Goal: Information Seeking & Learning: Learn about a topic

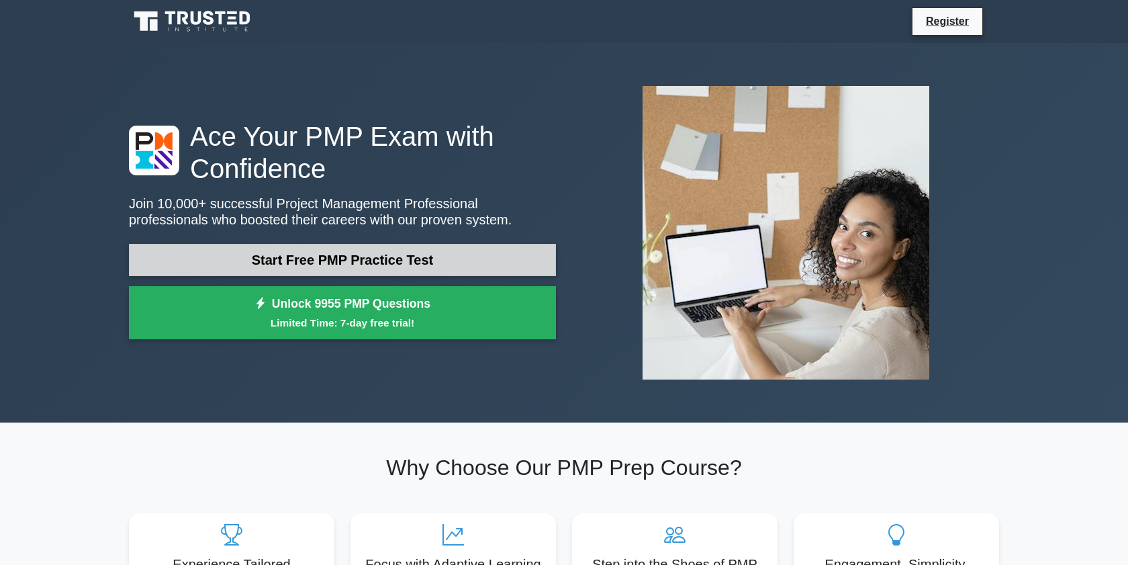
click at [267, 267] on link "Start Free PMP Practice Test" at bounding box center [342, 260] width 427 height 32
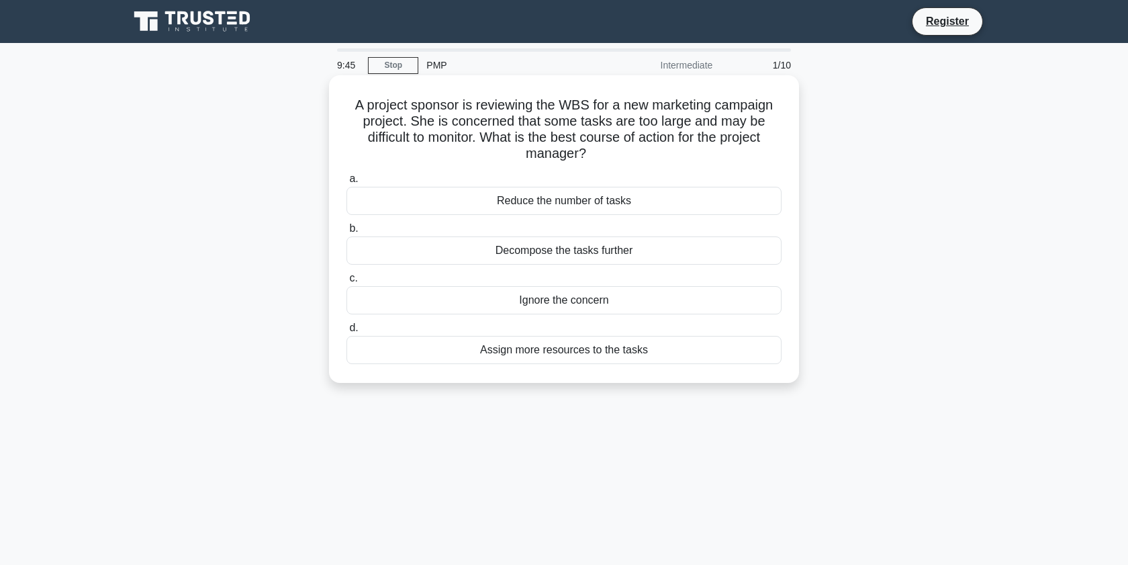
click at [594, 207] on div "Reduce the number of tasks" at bounding box center [564, 201] width 435 height 28
click at [347, 183] on input "a. Reduce the number of tasks" at bounding box center [347, 179] width 0 height 9
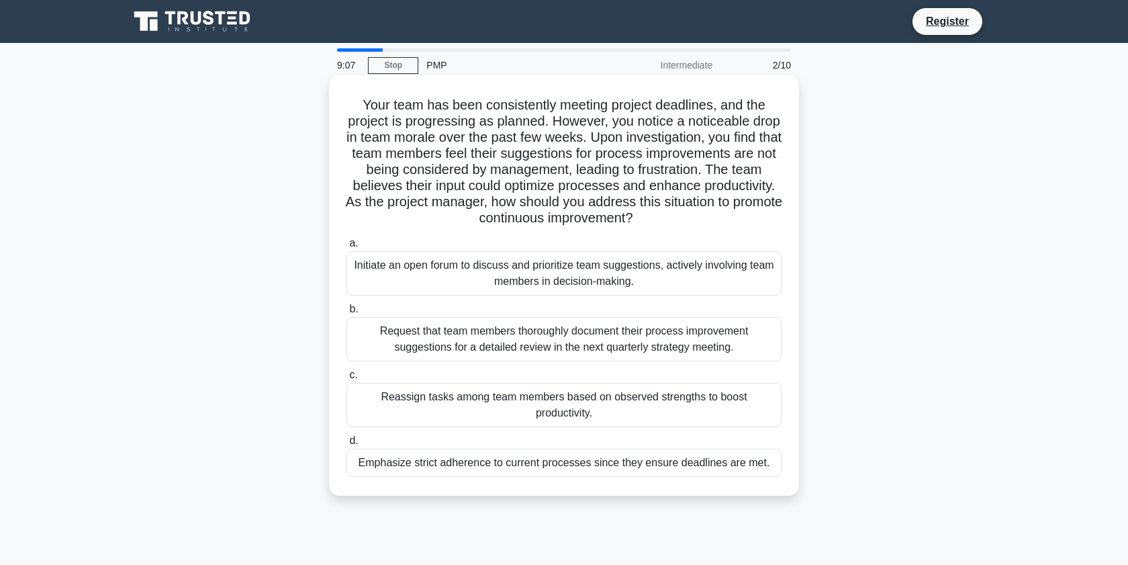
click at [694, 280] on div "Initiate an open forum to discuss and prioritize team suggestions, actively inv…" at bounding box center [564, 273] width 435 height 44
click at [347, 248] on input "a. Initiate an open forum to discuss and prioritize team suggestions, actively …" at bounding box center [347, 243] width 0 height 9
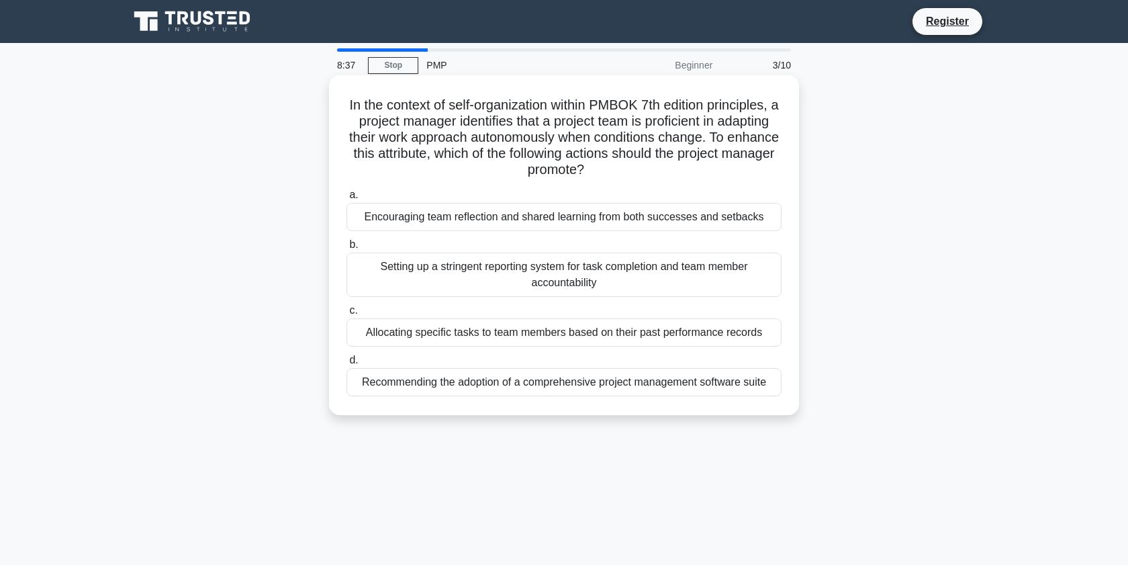
click at [660, 221] on div "Encouraging team reflection and shared learning from both successes and setbacks" at bounding box center [564, 217] width 435 height 28
click at [347, 199] on input "a. Encouraging team reflection and shared learning from both successes and setb…" at bounding box center [347, 195] width 0 height 9
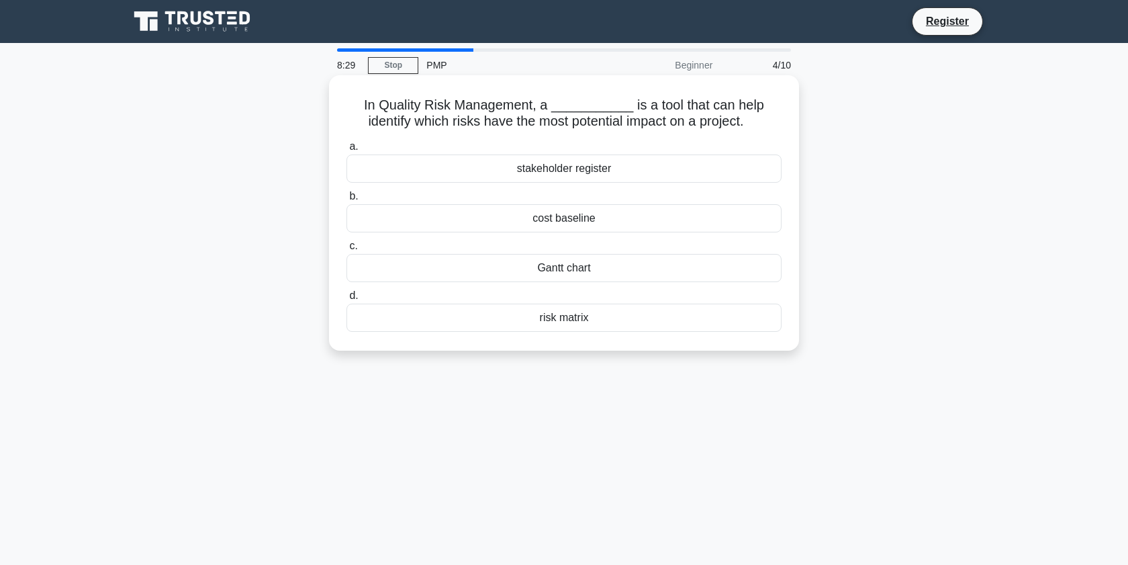
click at [657, 315] on div "risk matrix" at bounding box center [564, 318] width 435 height 28
click at [347, 300] on input "d. risk matrix" at bounding box center [347, 295] width 0 height 9
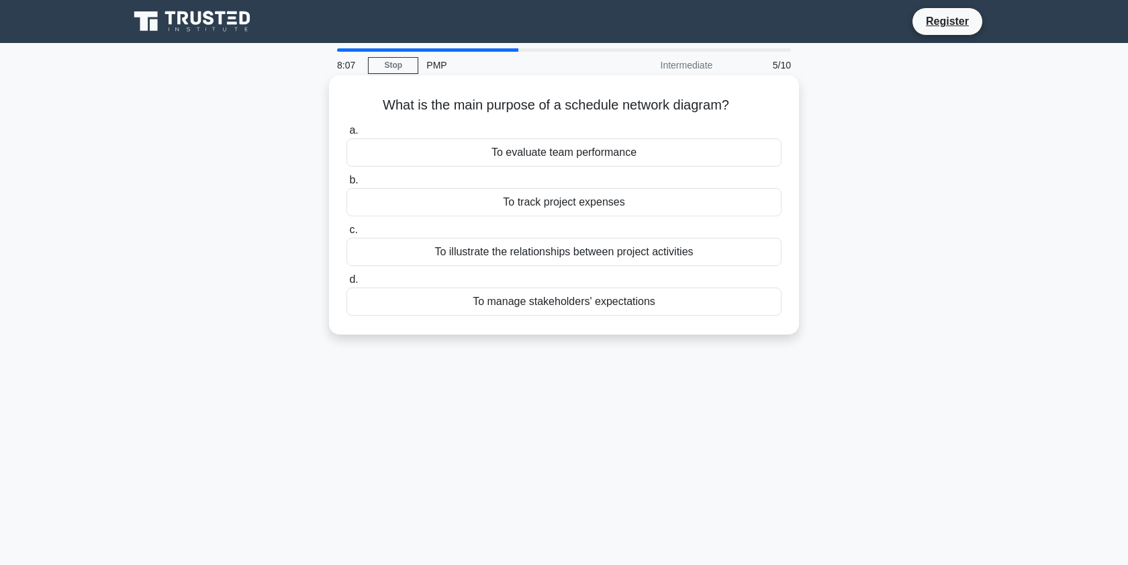
click at [649, 250] on div "To illustrate the relationships between project activities" at bounding box center [564, 252] width 435 height 28
click at [347, 234] on input "c. To illustrate the relationships between project activities" at bounding box center [347, 230] width 0 height 9
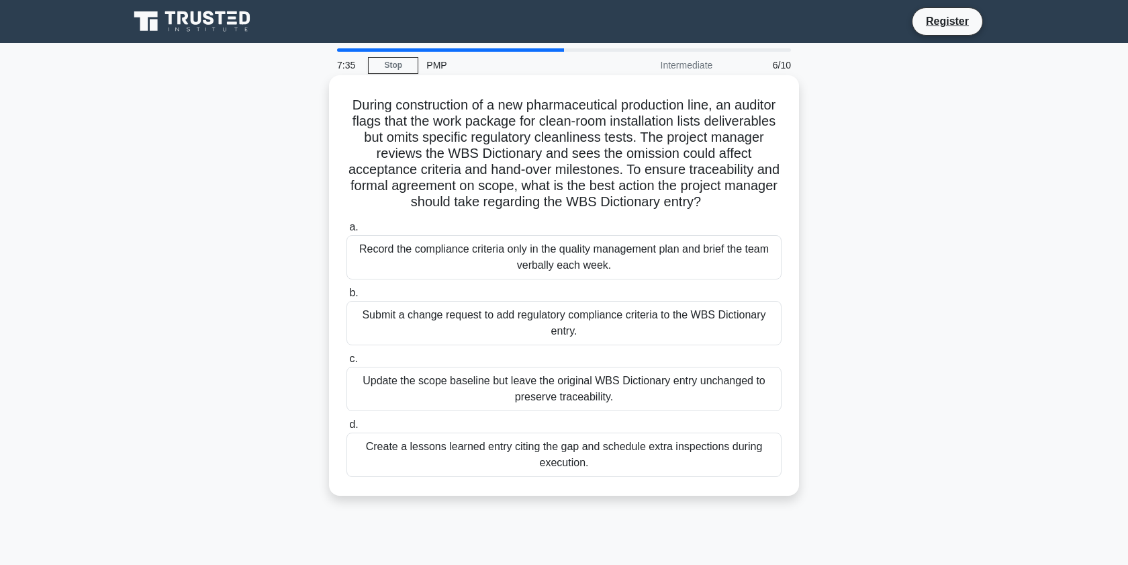
click at [688, 325] on div "Submit a change request to add regulatory compliance criteria to the WBS Dictio…" at bounding box center [564, 323] width 435 height 44
click at [347, 298] on input "b. Submit a change request to add regulatory compliance criteria to the WBS Dic…" at bounding box center [347, 293] width 0 height 9
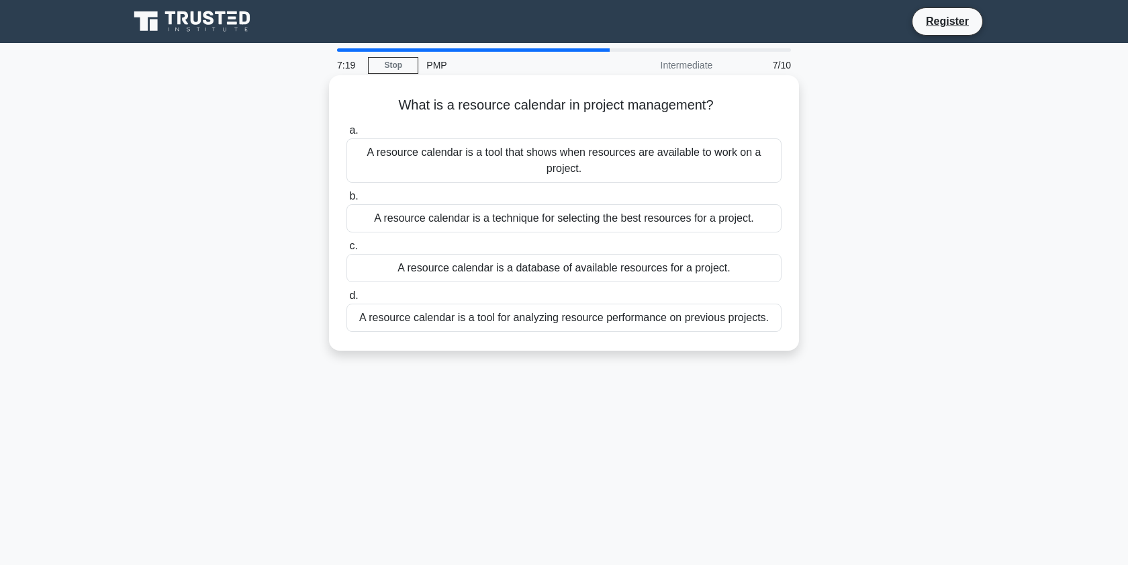
click at [666, 170] on div "A resource calendar is a tool that shows when resources are available to work o…" at bounding box center [564, 160] width 435 height 44
click at [347, 135] on input "a. A resource calendar is a tool that shows when resources are available to wor…" at bounding box center [347, 130] width 0 height 9
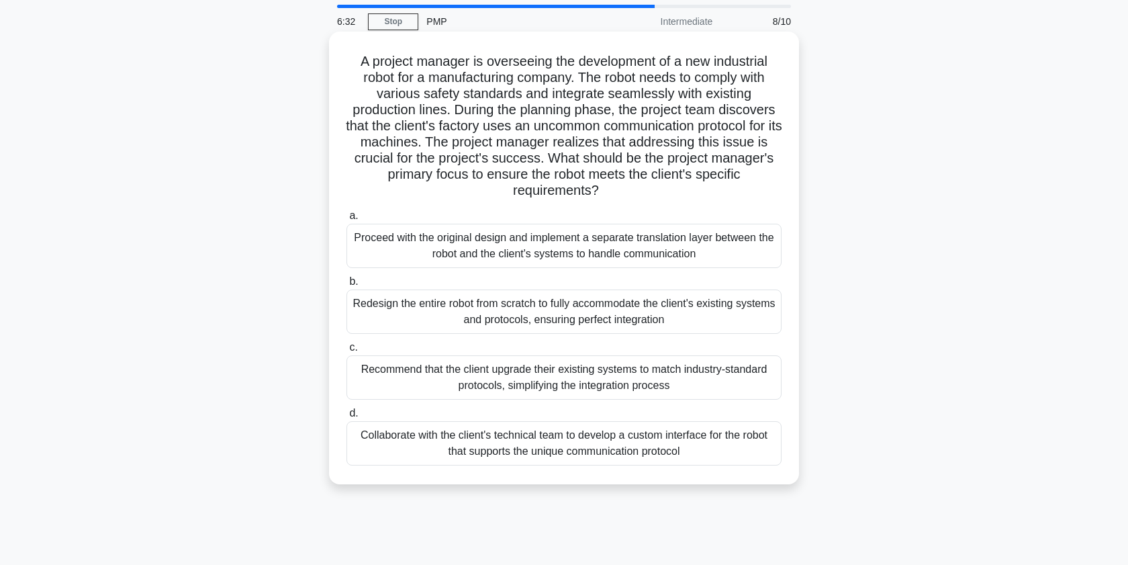
scroll to position [47, 0]
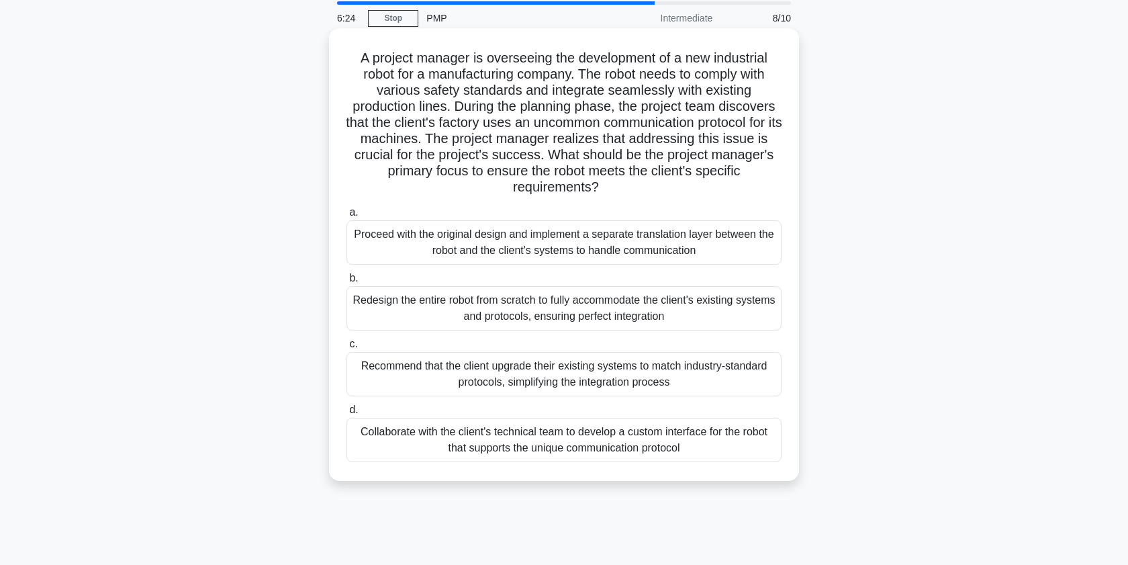
click at [586, 441] on div "Collaborate with the client's technical team to develop a custom interface for …" at bounding box center [564, 440] width 435 height 44
click at [347, 414] on input "d. Collaborate with the client's technical team to develop a custom interface f…" at bounding box center [347, 410] width 0 height 9
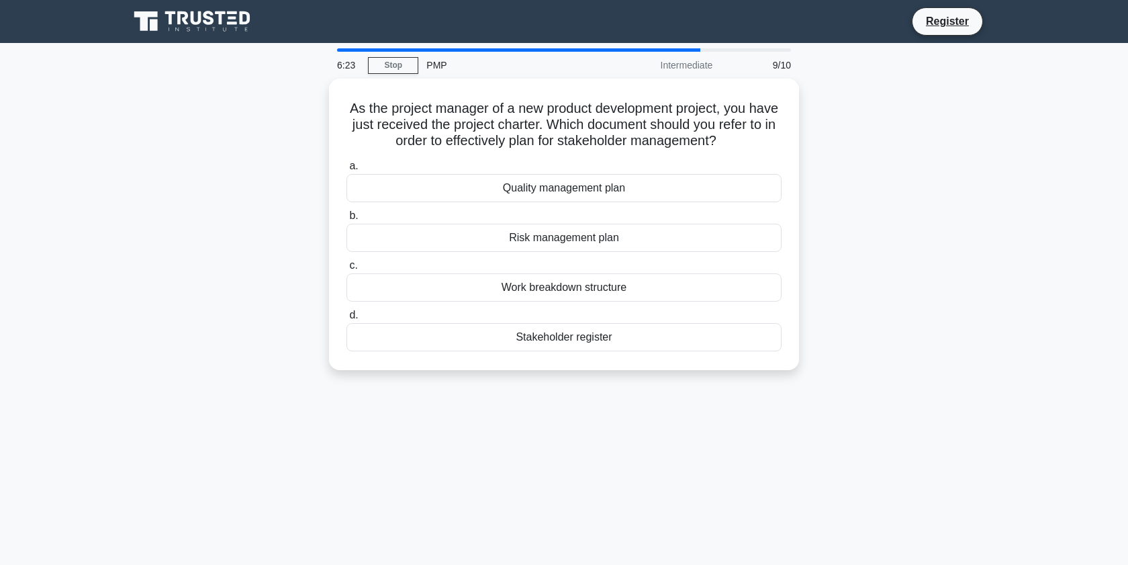
scroll to position [0, 0]
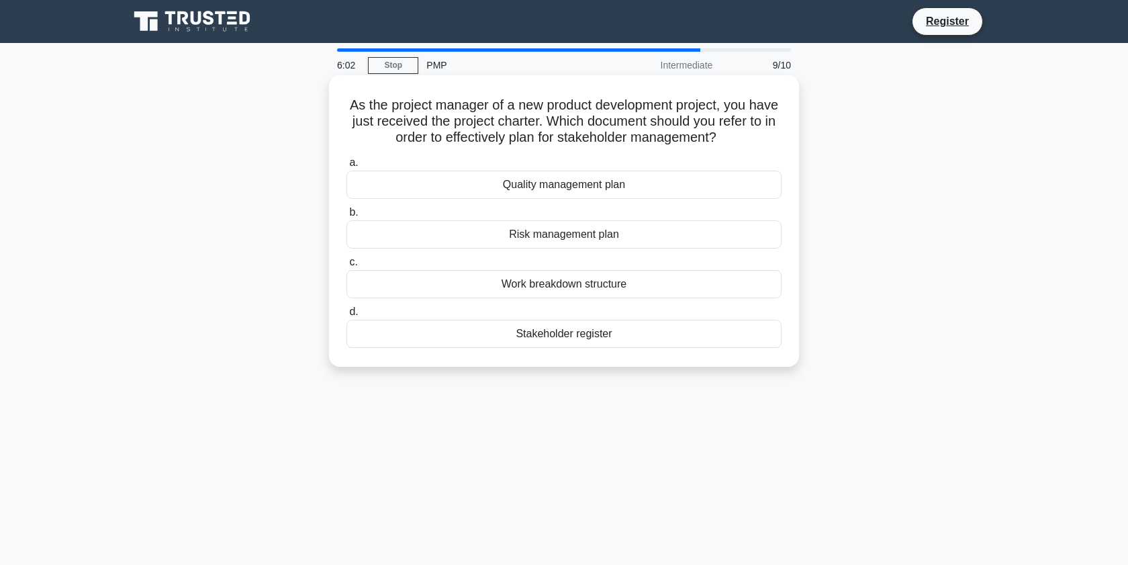
click at [629, 338] on div "Stakeholder register" at bounding box center [564, 334] width 435 height 28
click at [347, 316] on input "d. Stakeholder register" at bounding box center [347, 312] width 0 height 9
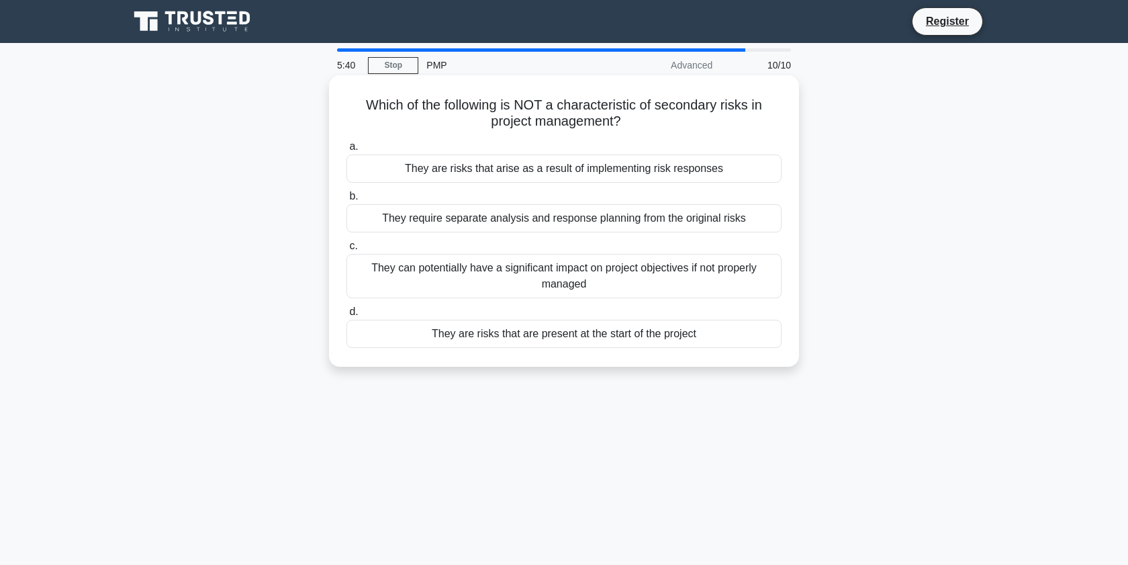
click at [727, 335] on div "They are risks that are present at the start of the project" at bounding box center [564, 334] width 435 height 28
click at [347, 316] on input "d. They are risks that are present at the start of the project" at bounding box center [347, 312] width 0 height 9
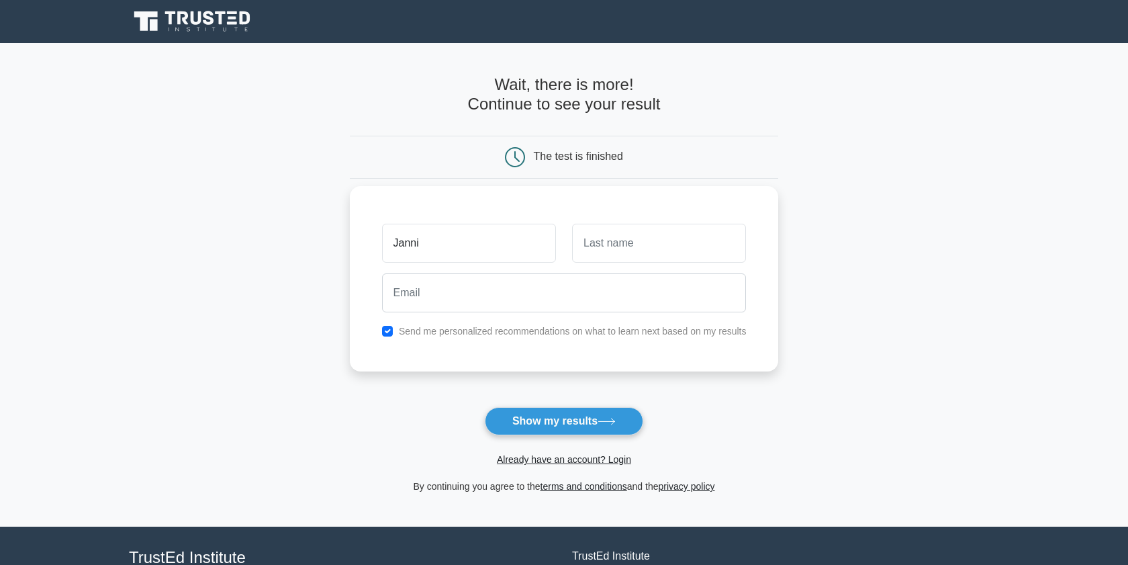
type input "Janni"
type input "Pinotto"
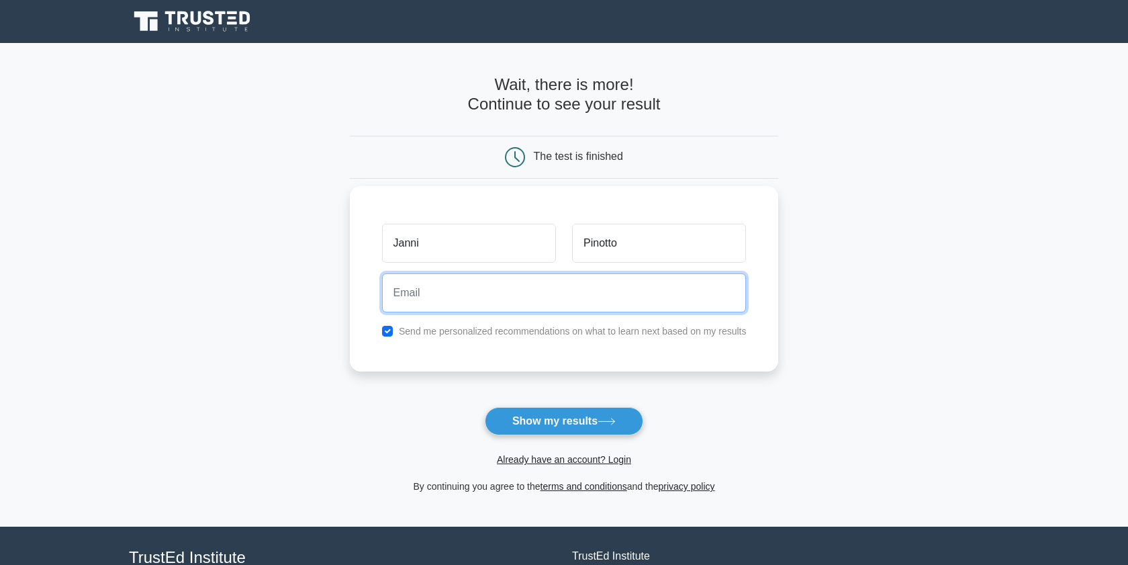
paste input "maciw66405@etenx.com"
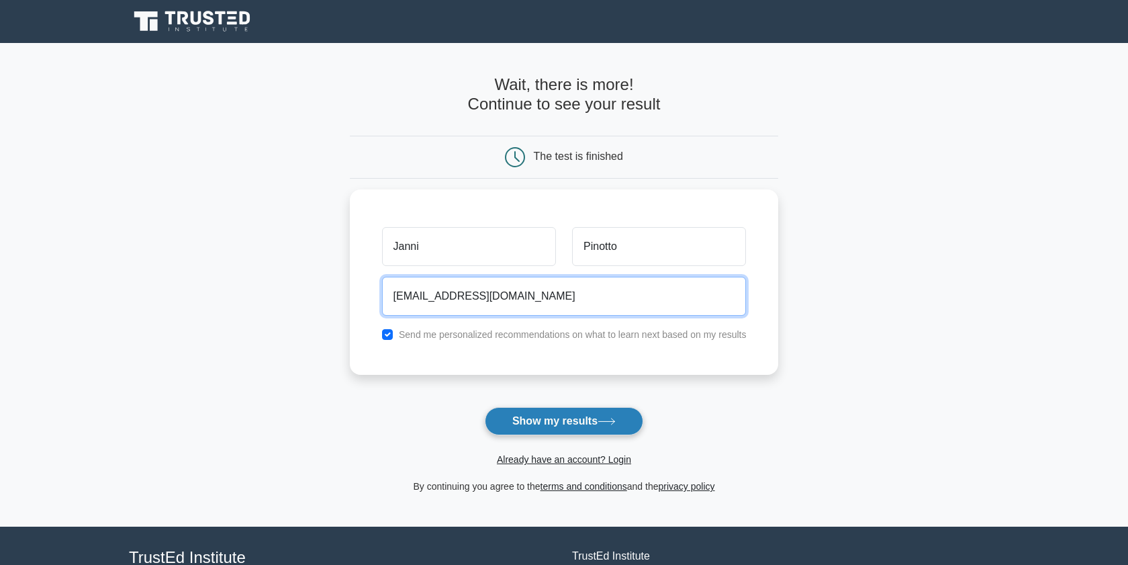
type input "maciw66405@etenx.com"
click at [536, 432] on button "Show my results" at bounding box center [564, 421] width 158 height 28
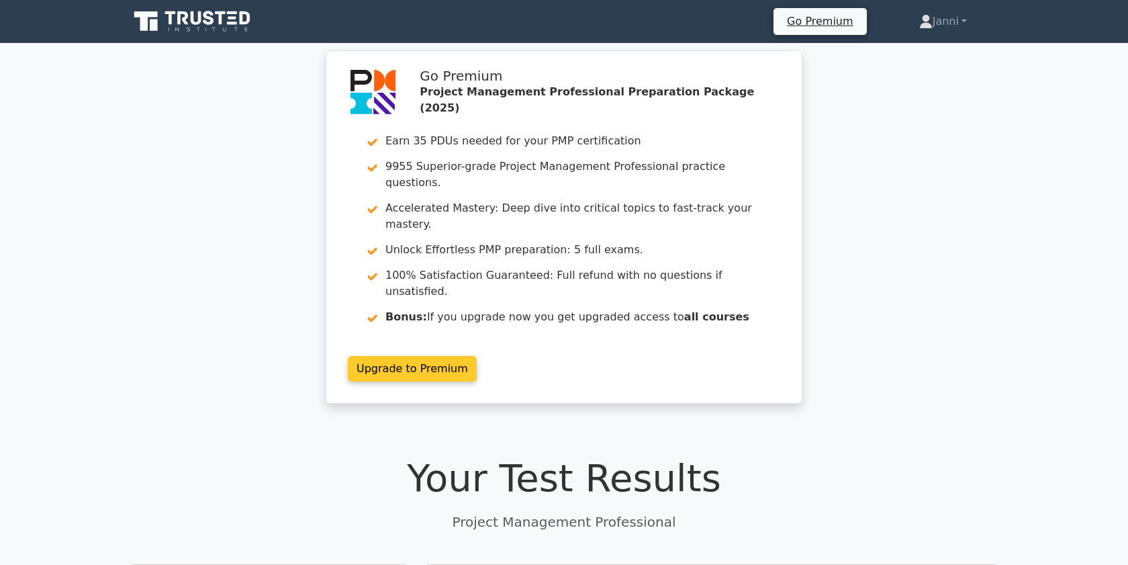
click at [437, 356] on link "Upgrade to Premium" at bounding box center [412, 369] width 129 height 26
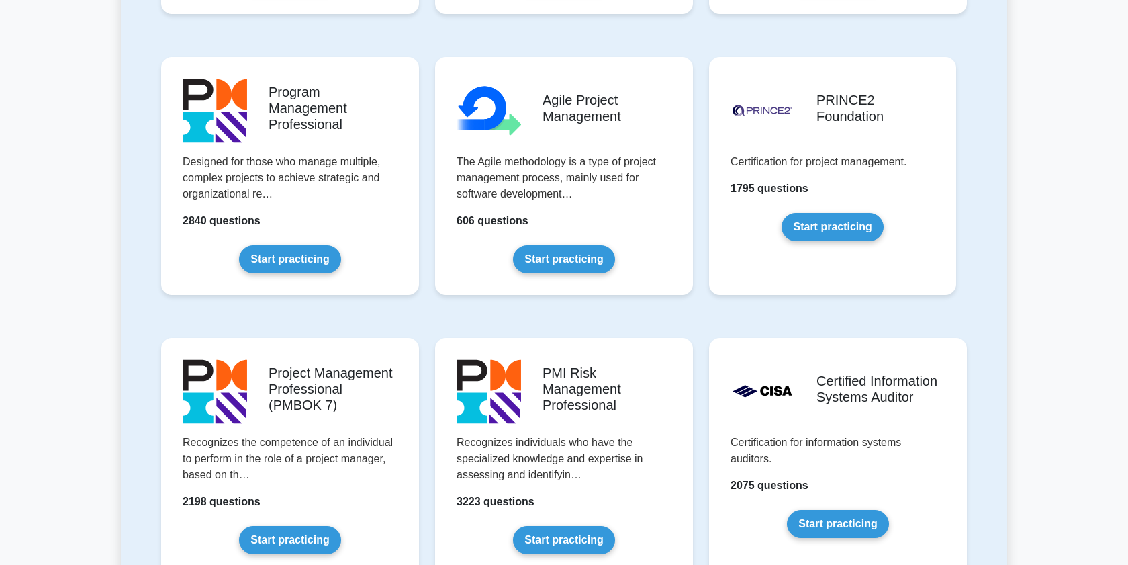
scroll to position [1024, 0]
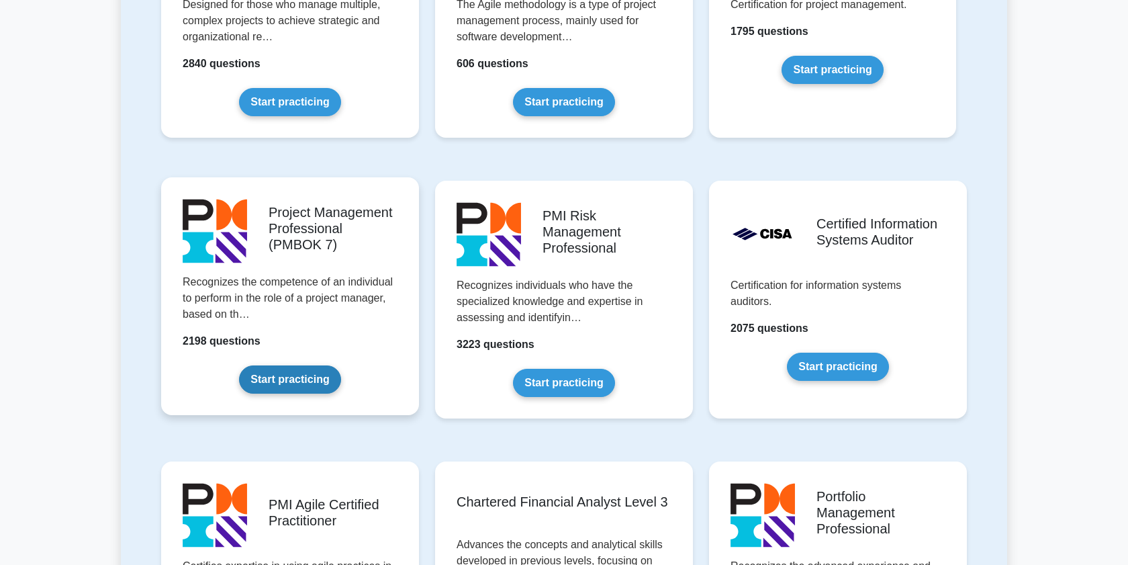
click at [306, 376] on link "Start practicing" at bounding box center [289, 379] width 101 height 28
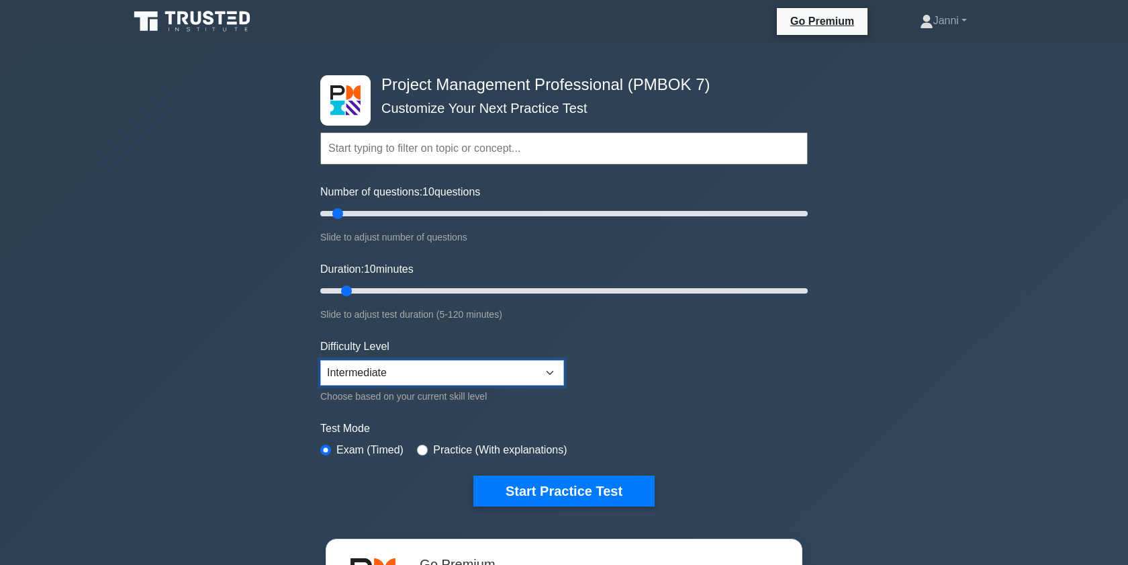
select select "expert"
click at [228, 406] on div "Project Management Professional (PMBOK 7) Customize Your Next Practice Test Top…" at bounding box center [564, 440] width 1128 height 794
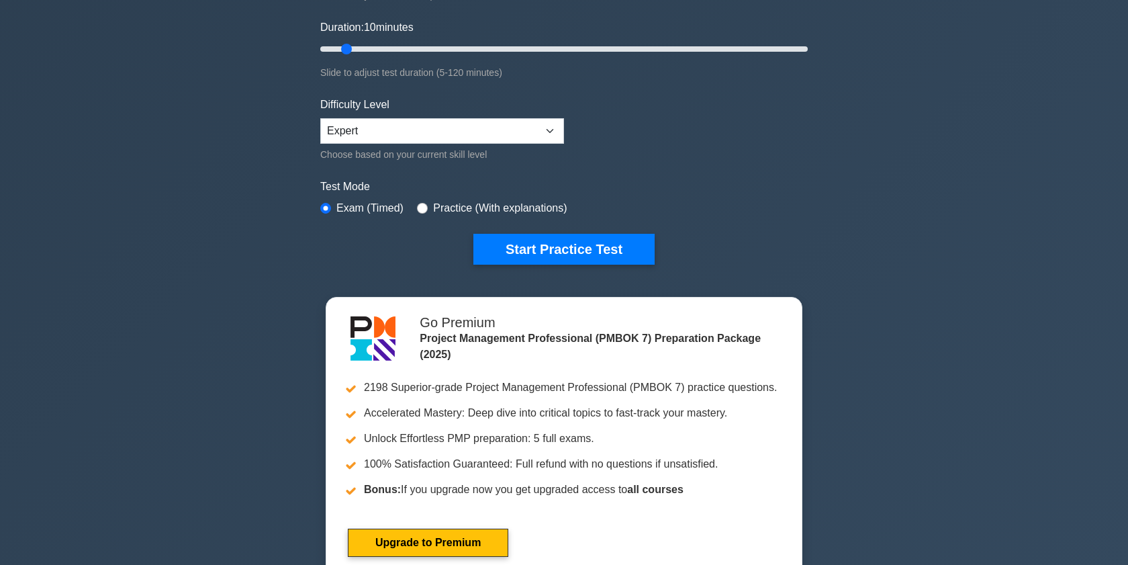
scroll to position [274, 0]
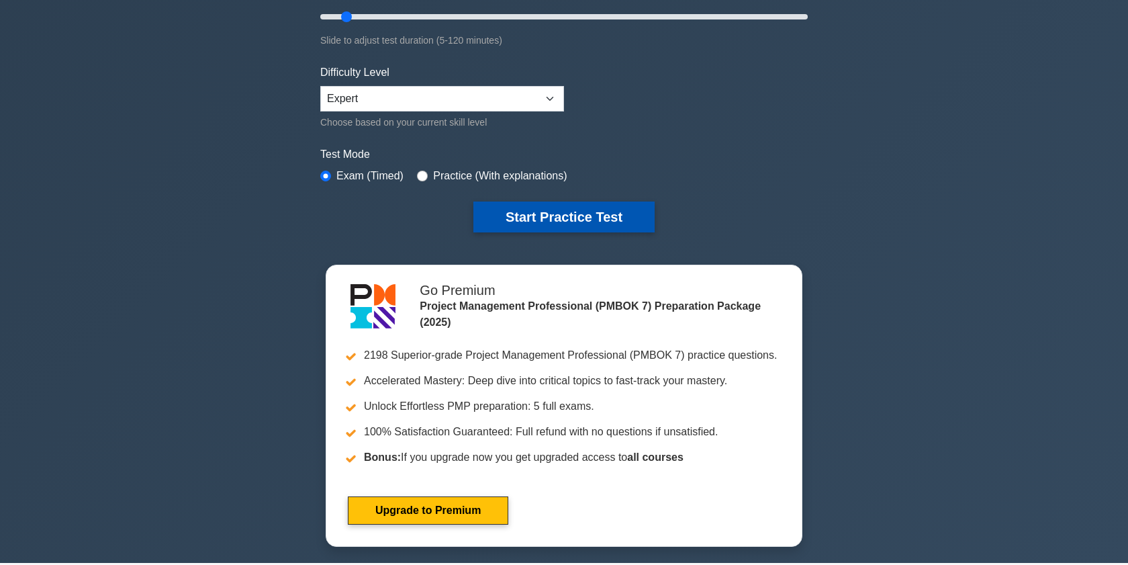
click at [551, 220] on button "Start Practice Test" at bounding box center [563, 216] width 181 height 31
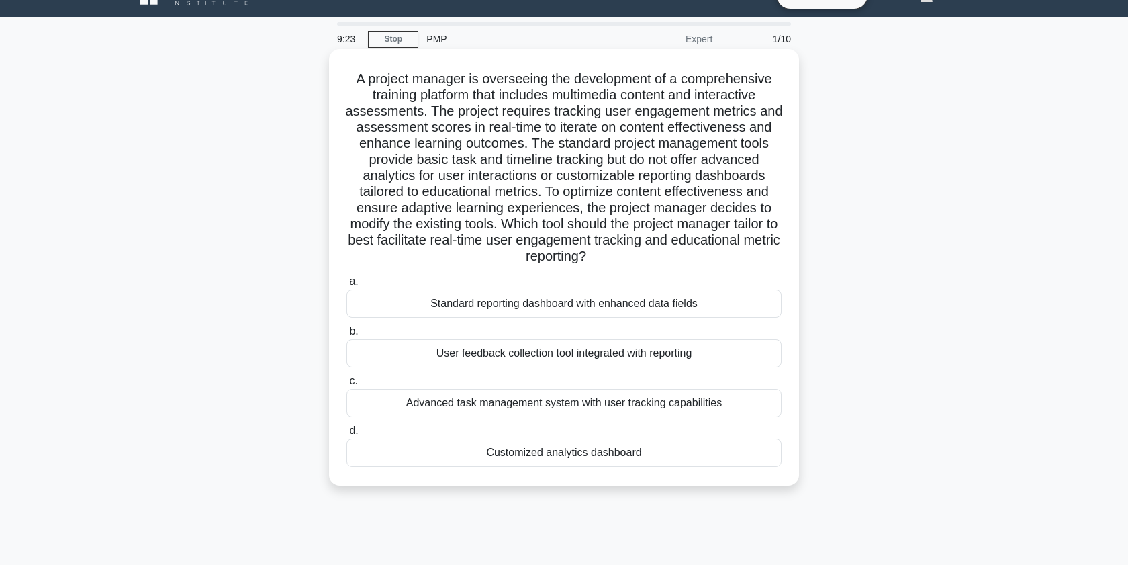
scroll to position [36, 0]
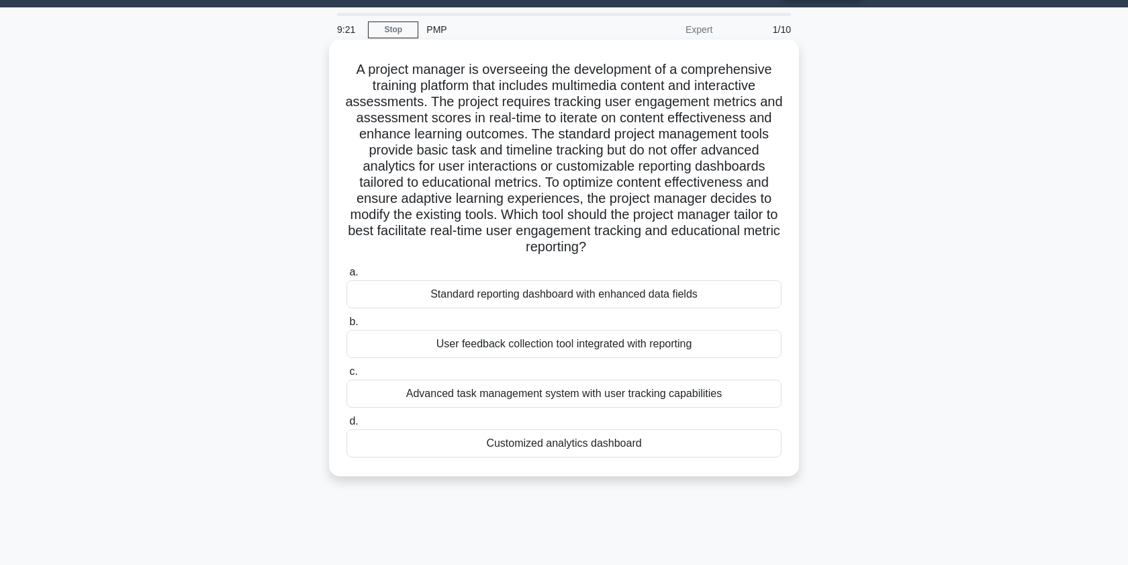
click at [508, 450] on div "Customized analytics dashboard" at bounding box center [564, 443] width 435 height 28
click at [347, 426] on input "d. Customized analytics dashboard" at bounding box center [347, 421] width 0 height 9
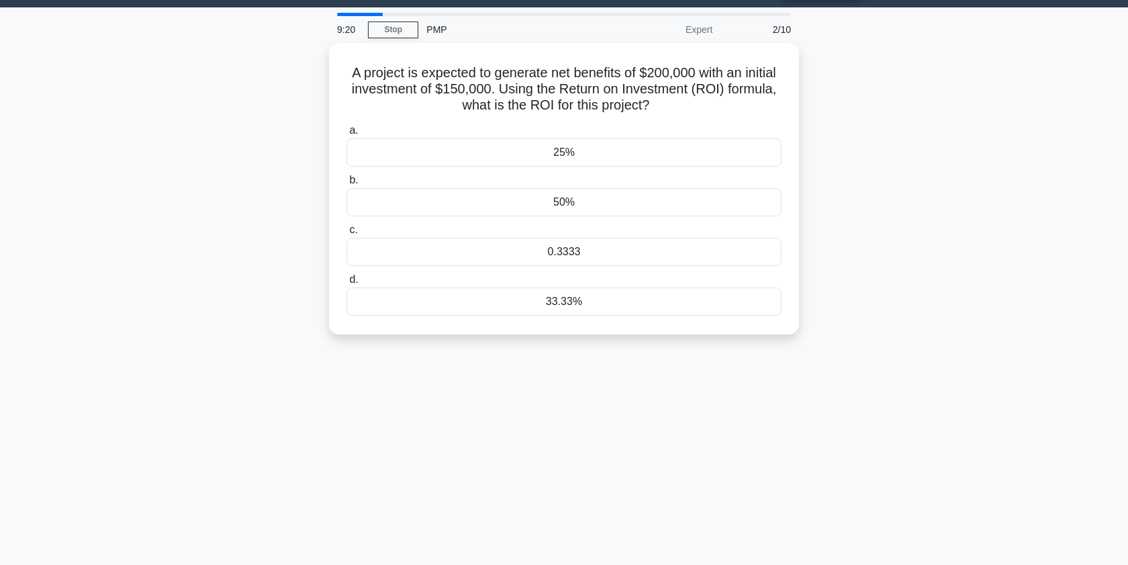
scroll to position [0, 0]
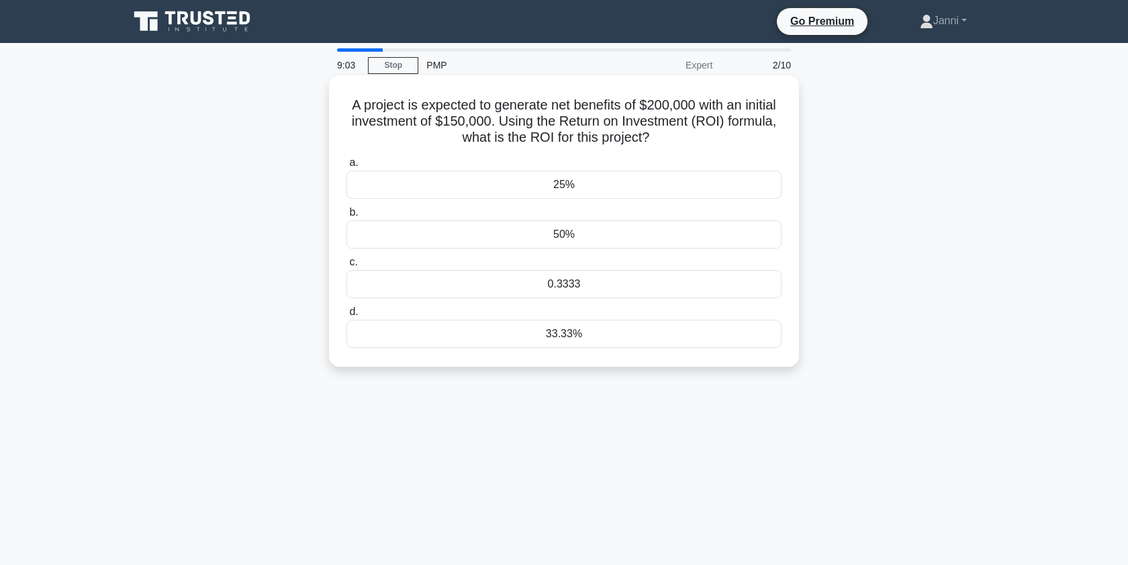
click at [765, 189] on div "25%" at bounding box center [564, 185] width 435 height 28
click at [347, 167] on input "a. 25%" at bounding box center [347, 162] width 0 height 9
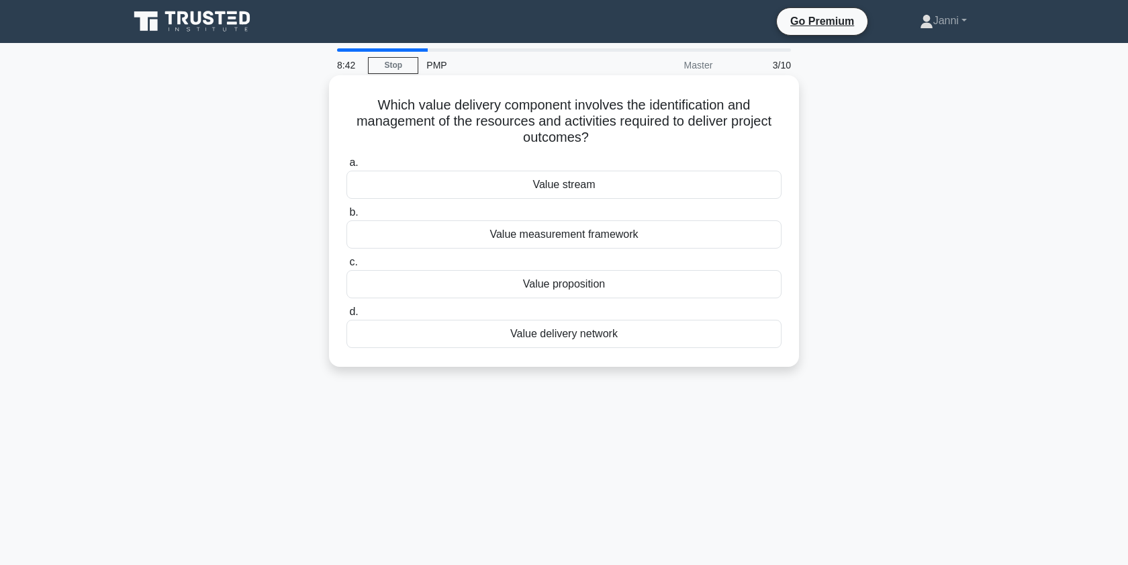
click at [713, 195] on div "Value stream" at bounding box center [564, 185] width 435 height 28
click at [347, 167] on input "a. Value stream" at bounding box center [347, 162] width 0 height 9
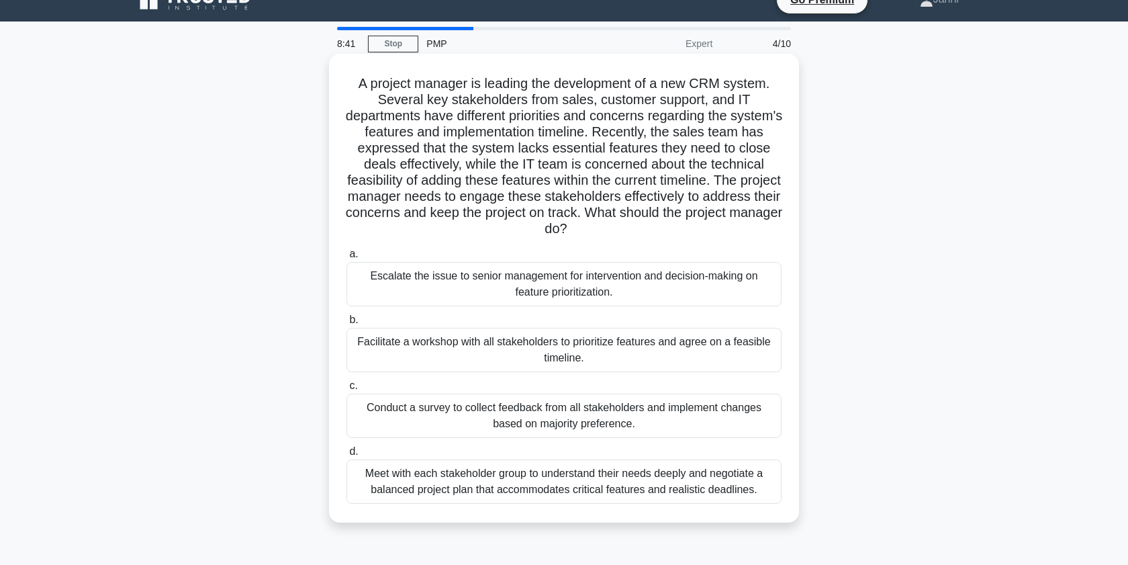
scroll to position [22, 0]
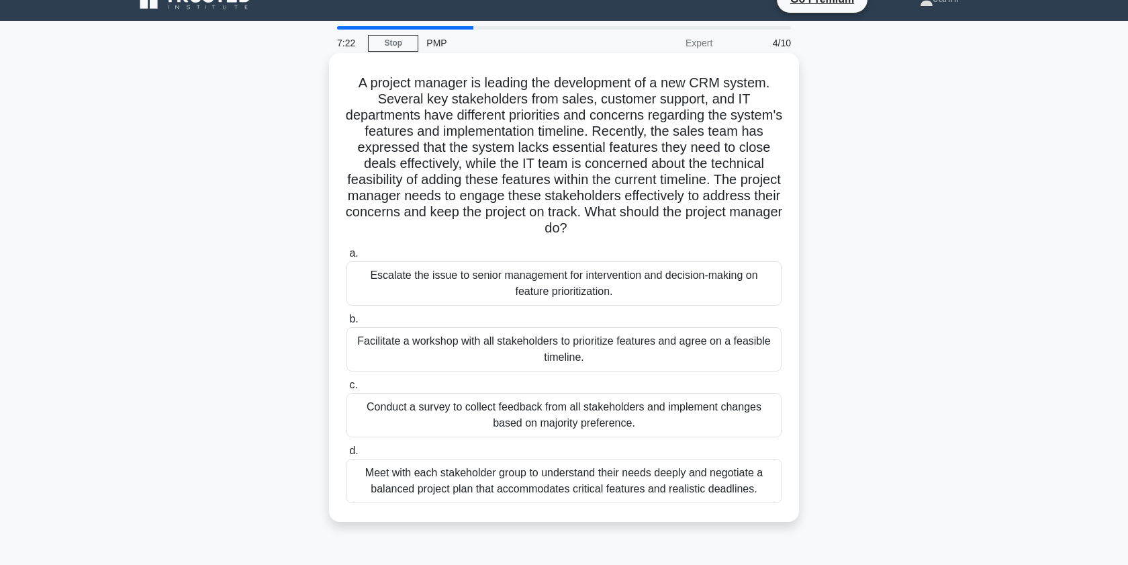
click at [715, 339] on div "Facilitate a workshop with all stakeholders to prioritize features and agree on…" at bounding box center [564, 349] width 435 height 44
click at [347, 324] on input "b. Facilitate a workshop with all stakeholders to prioritize features and agree…" at bounding box center [347, 319] width 0 height 9
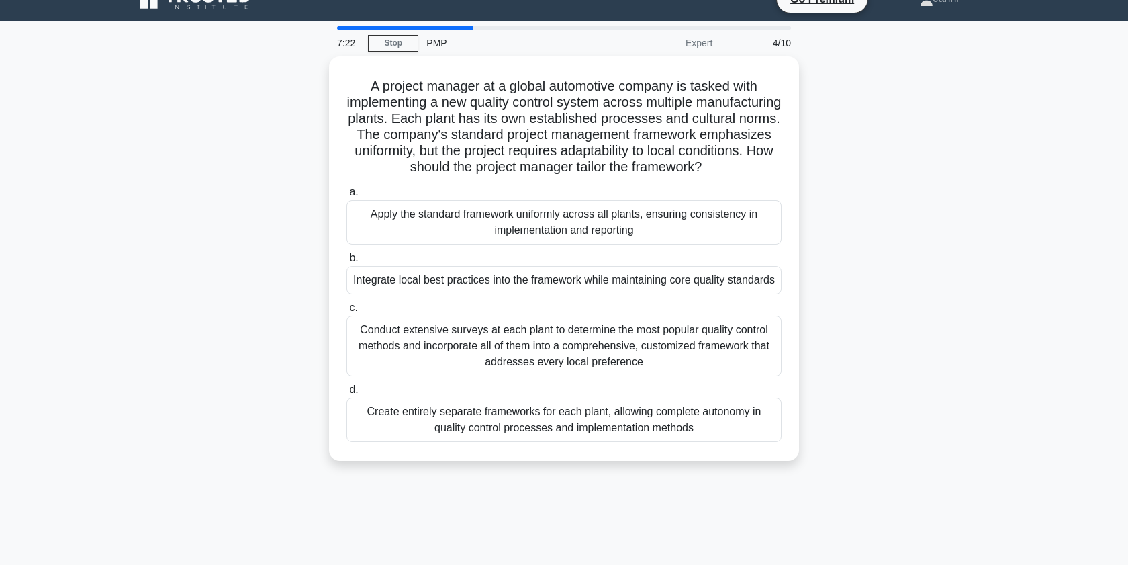
scroll to position [0, 0]
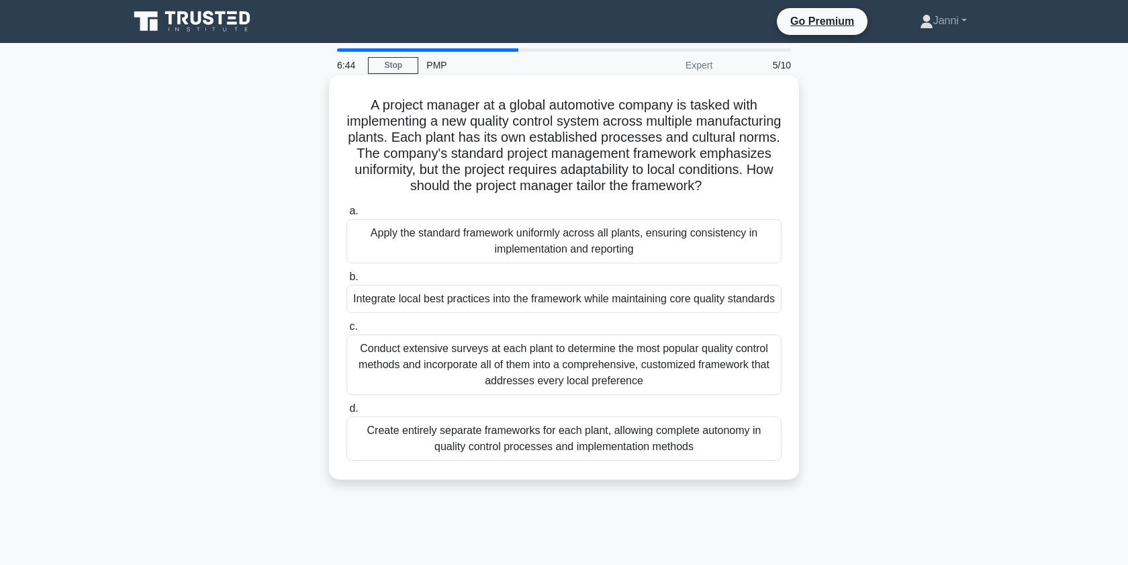
click at [690, 300] on div "Integrate local best practices into the framework while maintaining core qualit…" at bounding box center [564, 299] width 435 height 28
click at [347, 281] on input "b. Integrate local best practices into the framework while maintaining core qua…" at bounding box center [347, 277] width 0 height 9
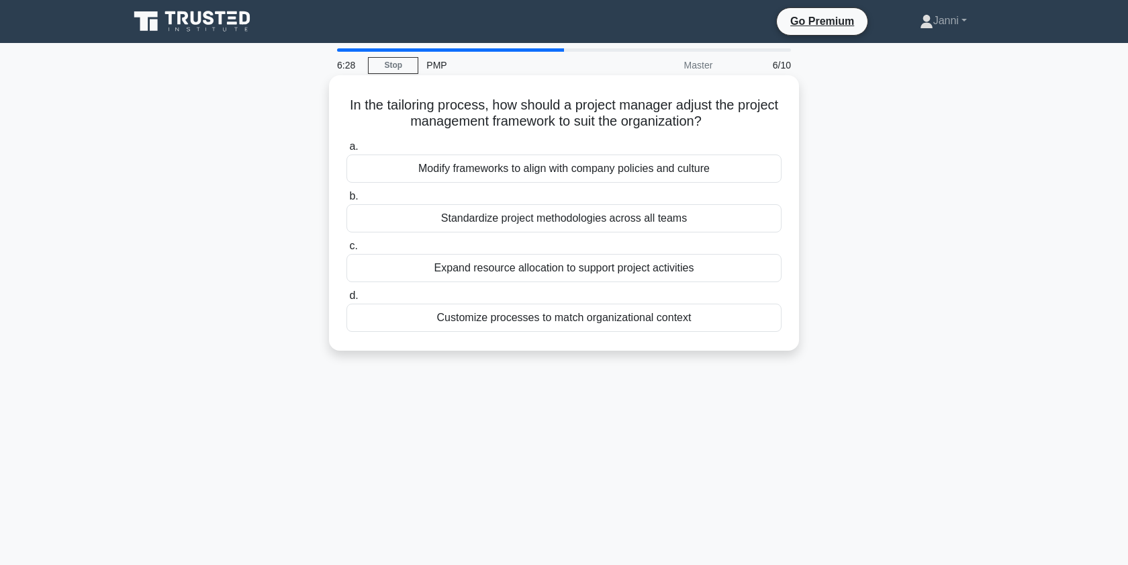
click at [741, 319] on div "Customize processes to match organizational context" at bounding box center [564, 318] width 435 height 28
click at [347, 300] on input "d. Customize processes to match organizational context" at bounding box center [347, 295] width 0 height 9
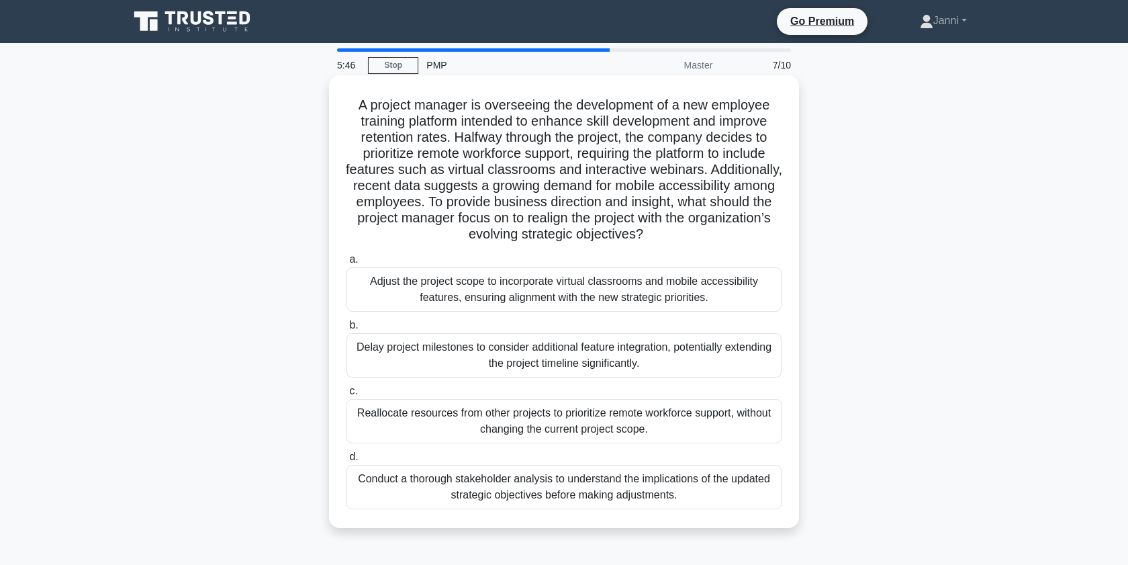
click at [727, 491] on div "Conduct a thorough stakeholder analysis to understand the implications of the u…" at bounding box center [564, 487] width 435 height 44
click at [347, 461] on input "d. Conduct a thorough stakeholder analysis to understand the implications of th…" at bounding box center [347, 457] width 0 height 9
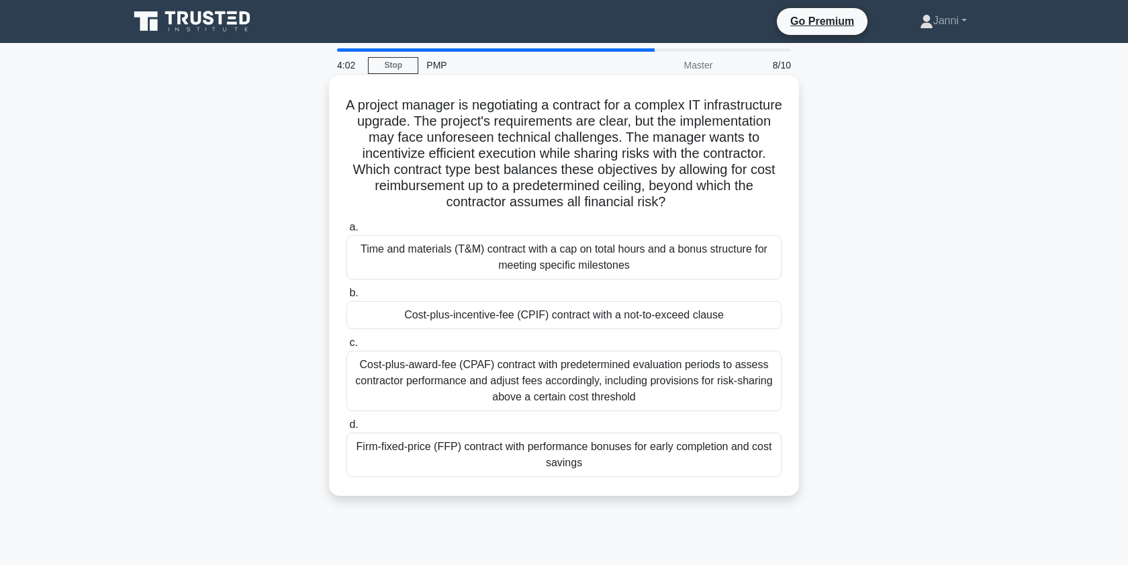
click at [743, 454] on div "Firm-fixed-price (FFP) contract with performance bonuses for early completion a…" at bounding box center [564, 454] width 435 height 44
click at [347, 429] on input "d. Firm-fixed-price (FFP) contract with performance bonuses for early completio…" at bounding box center [347, 424] width 0 height 9
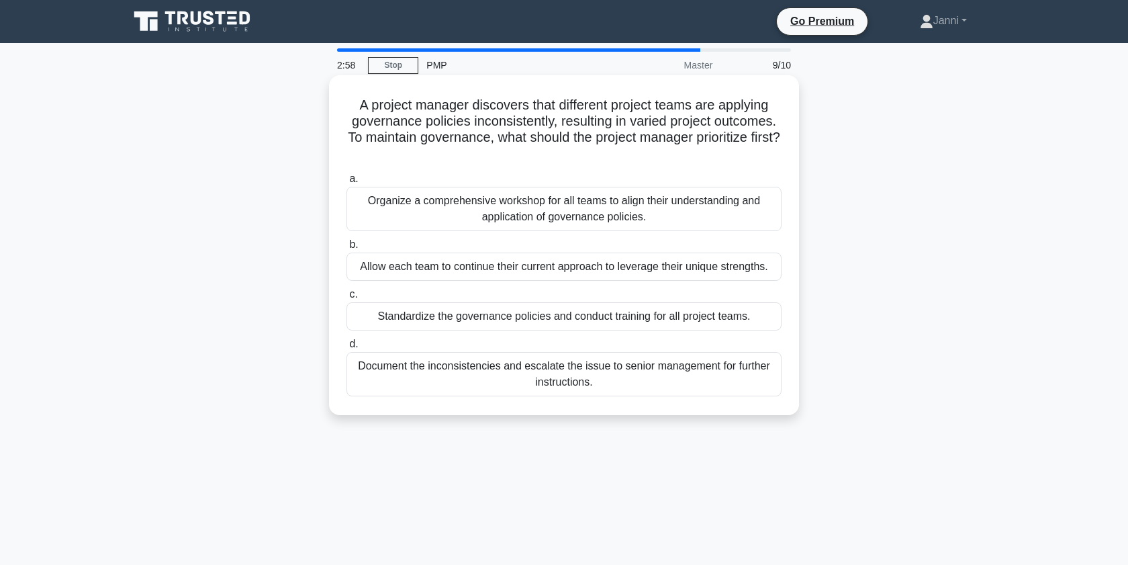
click at [718, 325] on div "Standardize the governance policies and conduct training for all project teams." at bounding box center [564, 316] width 435 height 28
click at [347, 299] on input "c. Standardize the governance policies and conduct training for all project tea…" at bounding box center [347, 294] width 0 height 9
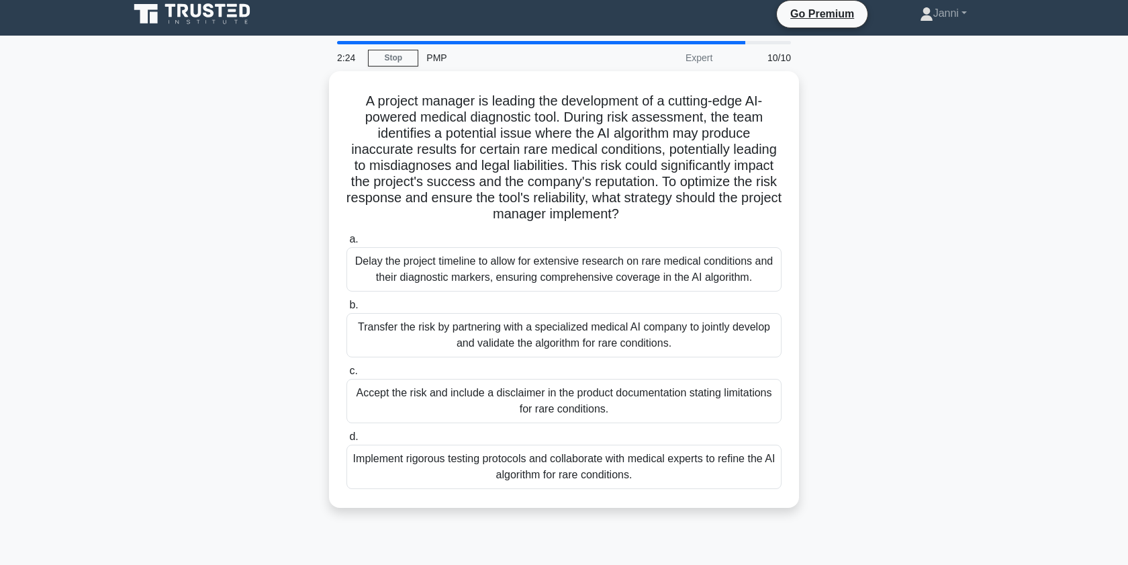
scroll to position [12, 0]
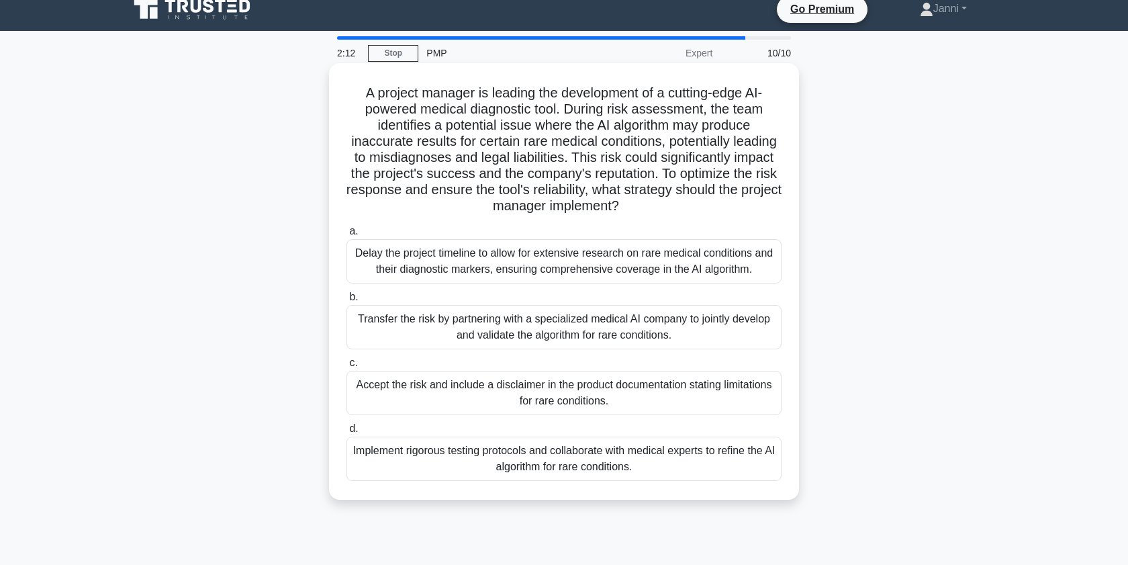
click at [710, 463] on div "Implement rigorous testing protocols and collaborate with medical experts to re…" at bounding box center [564, 459] width 435 height 44
click at [347, 433] on input "d. Implement rigorous testing protocols and collaborate with medical experts to…" at bounding box center [347, 428] width 0 height 9
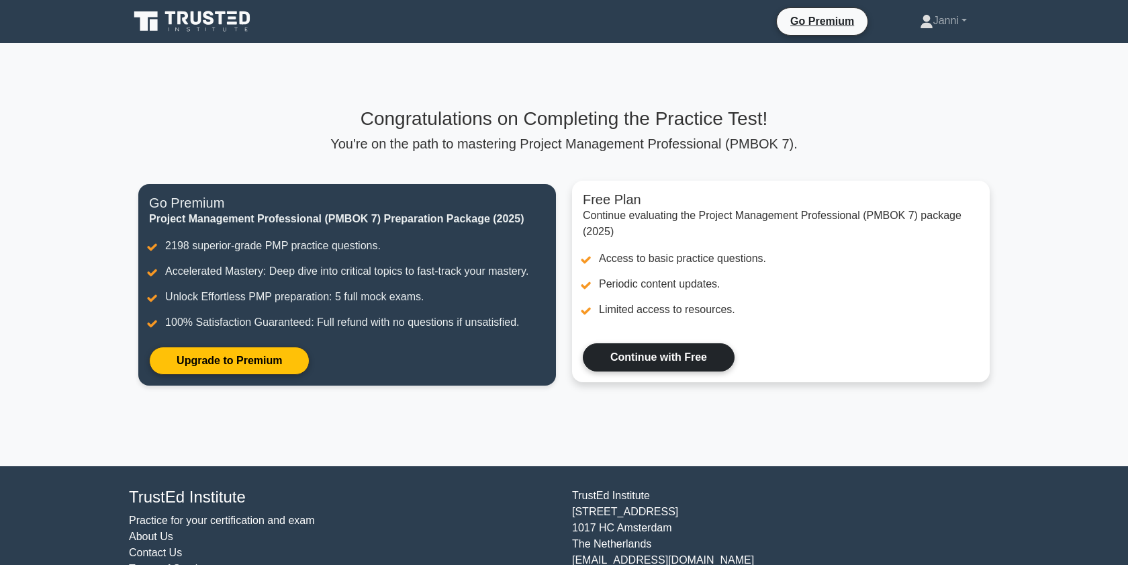
click at [694, 353] on link "Continue with Free" at bounding box center [659, 357] width 152 height 28
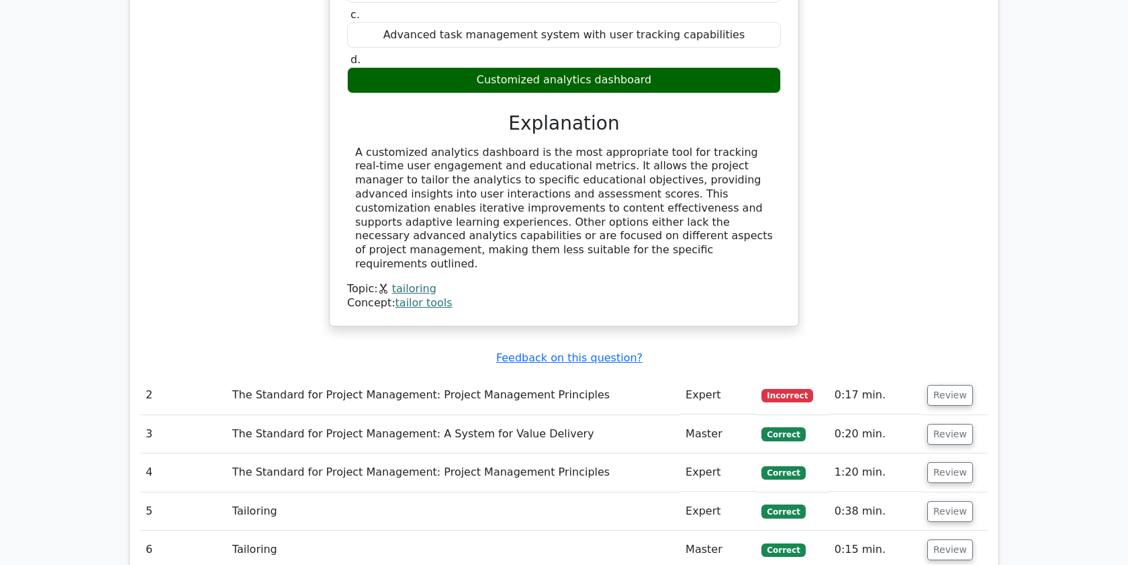
scroll to position [1418, 0]
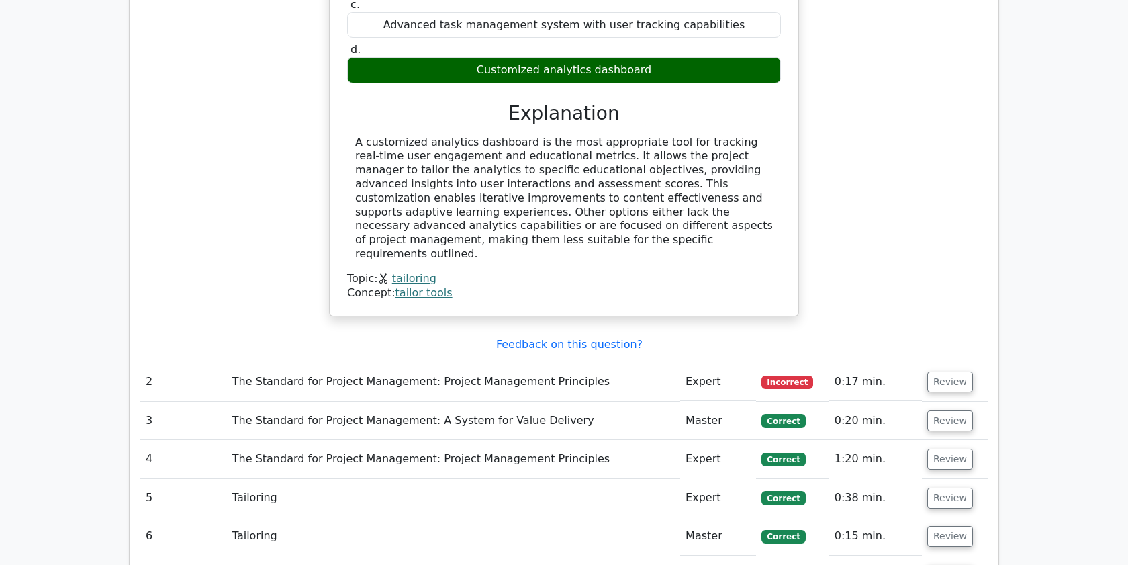
click at [547, 363] on td "The Standard for Project Management: Project Management Principles" at bounding box center [453, 382] width 453 height 38
click at [947, 371] on button "Review" at bounding box center [950, 381] width 46 height 21
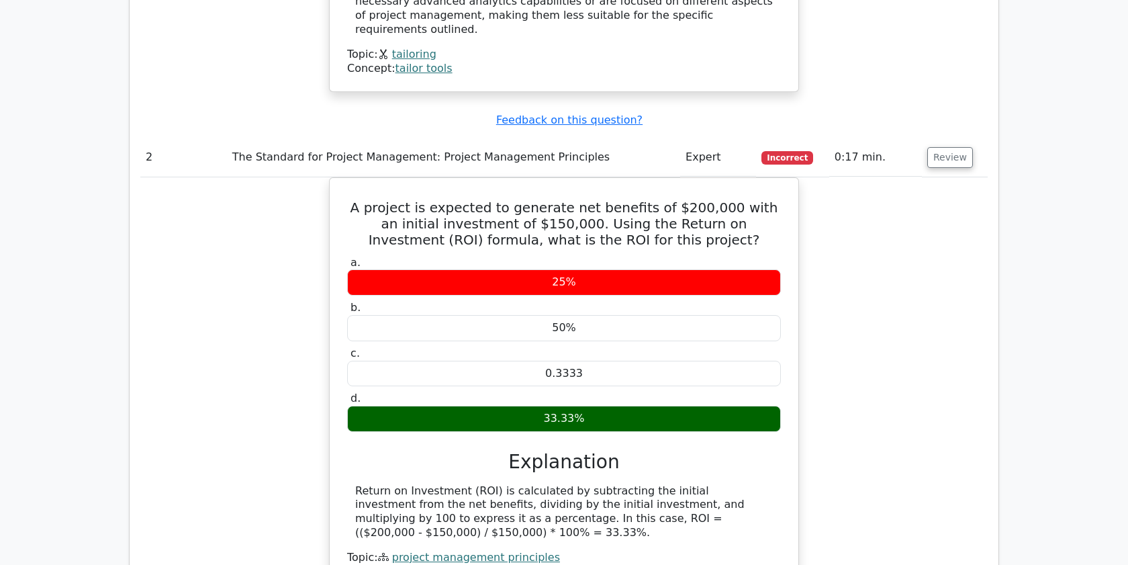
scroll to position [1649, 0]
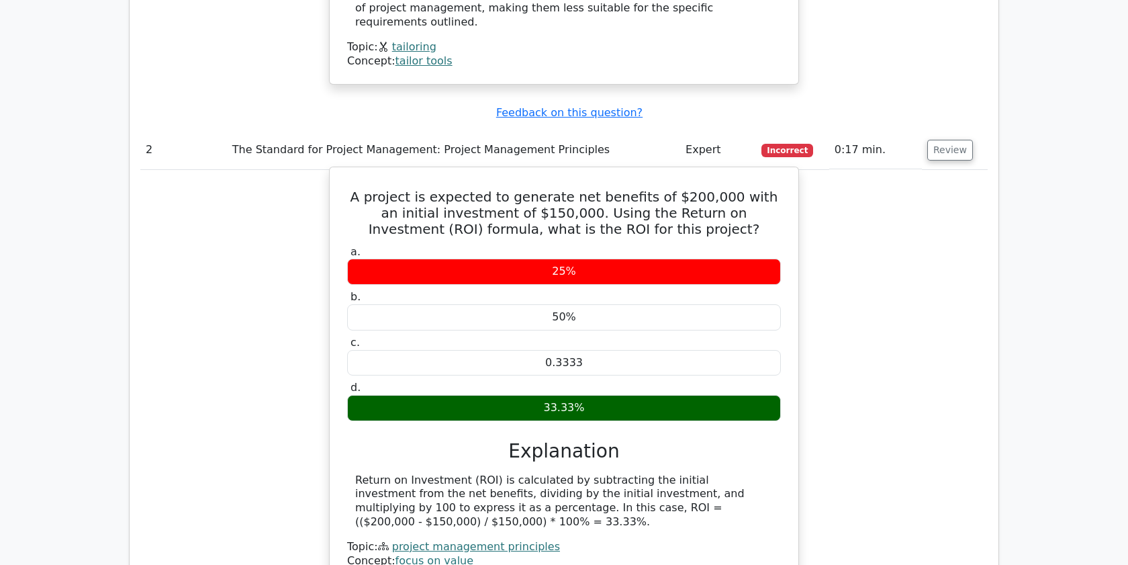
drag, startPoint x: 749, startPoint y: 409, endPoint x: 536, endPoint y: 396, distance: 214.0
click at [536, 473] on div "Return on Investment (ROI) is calculated by subtracting the initial investment …" at bounding box center [564, 501] width 418 height 56
drag, startPoint x: 431, startPoint y: 430, endPoint x: 352, endPoint y: 388, distance: 89.5
click at [352, 473] on div "Return on Investment (ROI) is calculated by subtracting the initial investment …" at bounding box center [564, 501] width 434 height 56
copy div "Return on Investment (ROI) is calculated by subtracting the initial investment …"
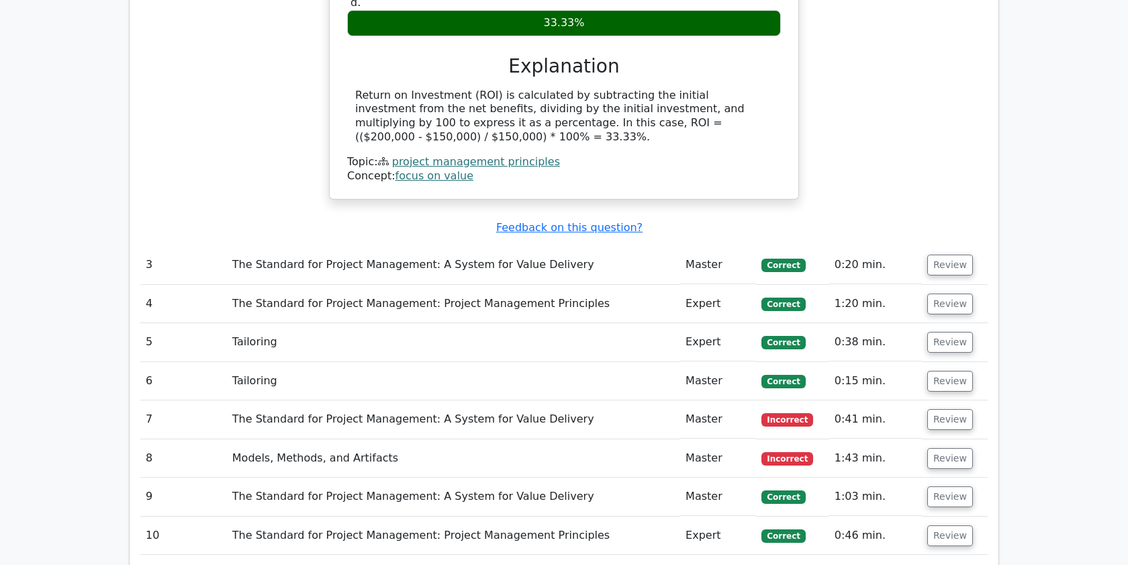
scroll to position [2066, 0]
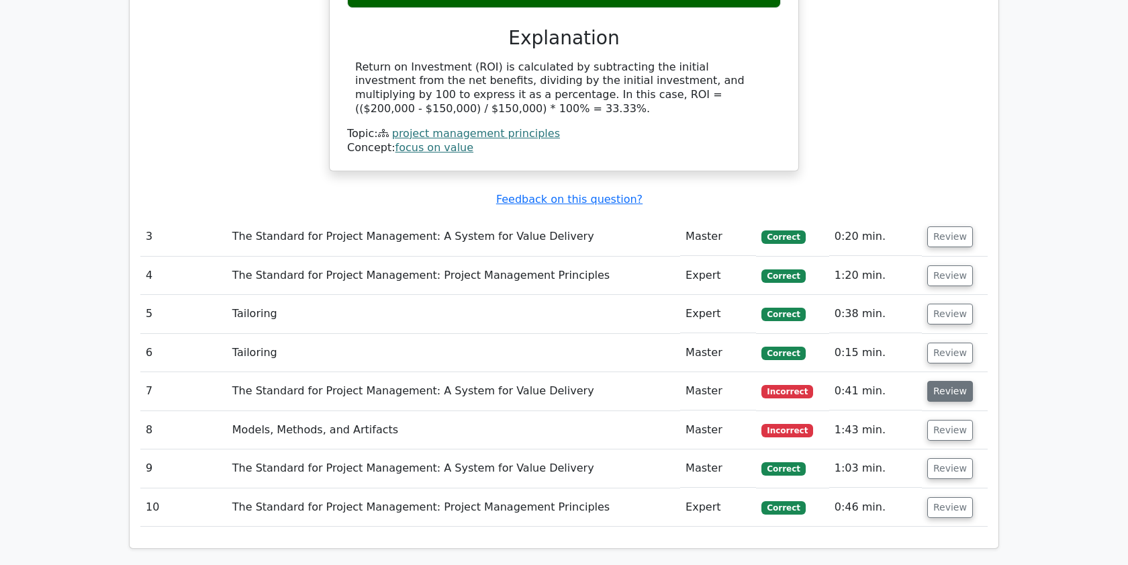
click at [948, 381] on button "Review" at bounding box center [950, 391] width 46 height 21
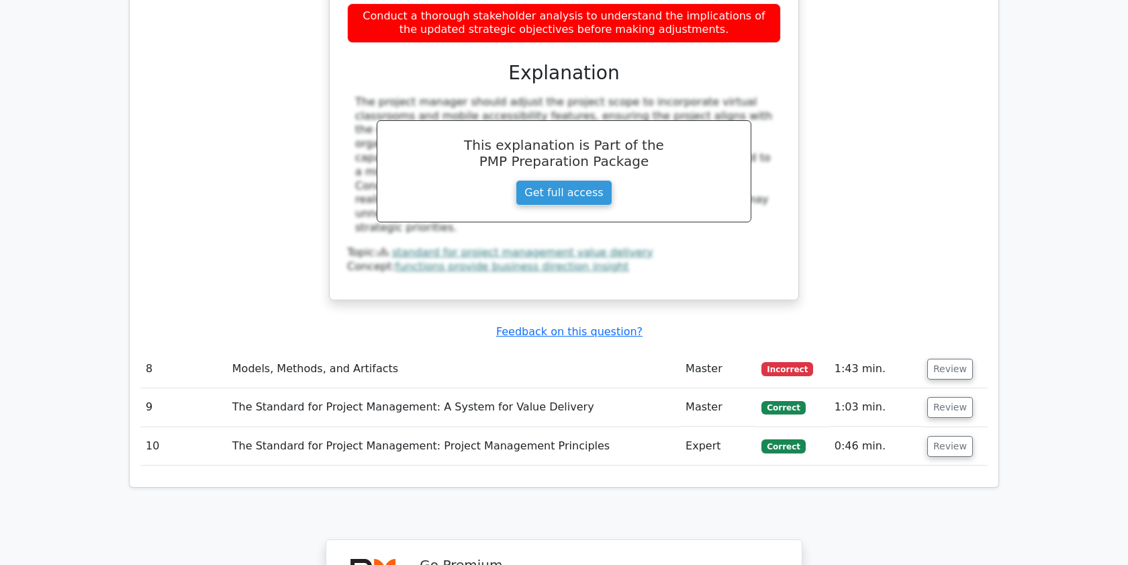
scroll to position [2910, 0]
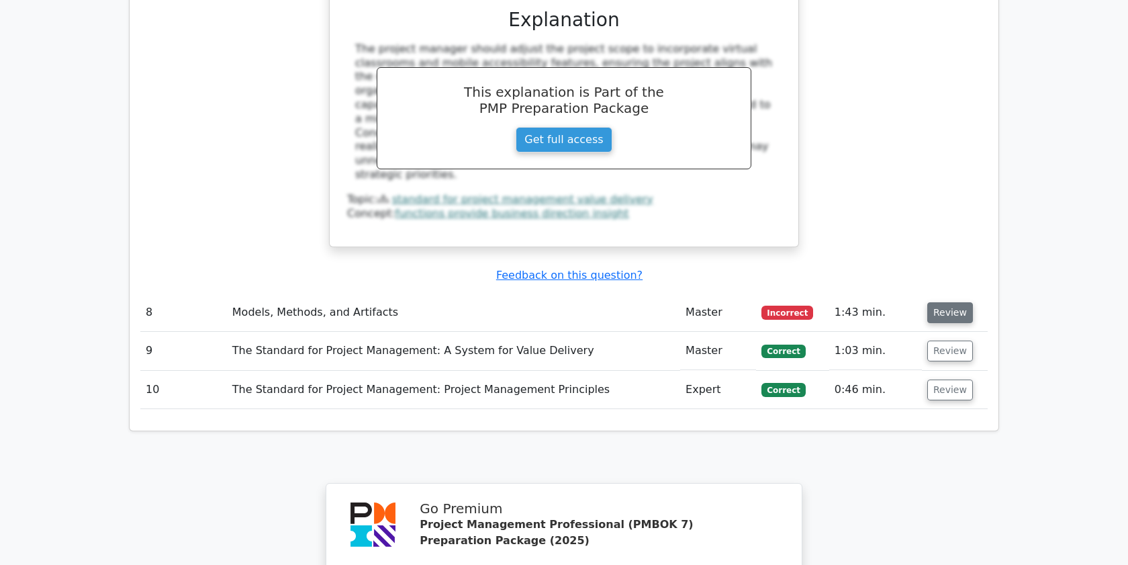
click at [946, 302] on button "Review" at bounding box center [950, 312] width 46 height 21
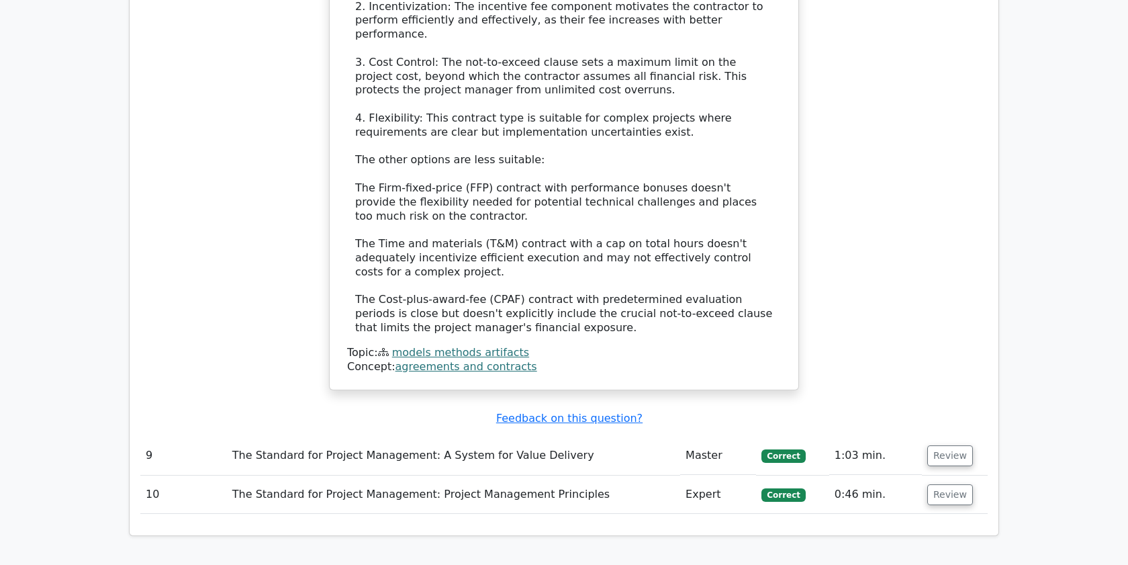
scroll to position [3759, 0]
